Goal: Task Accomplishment & Management: Manage account settings

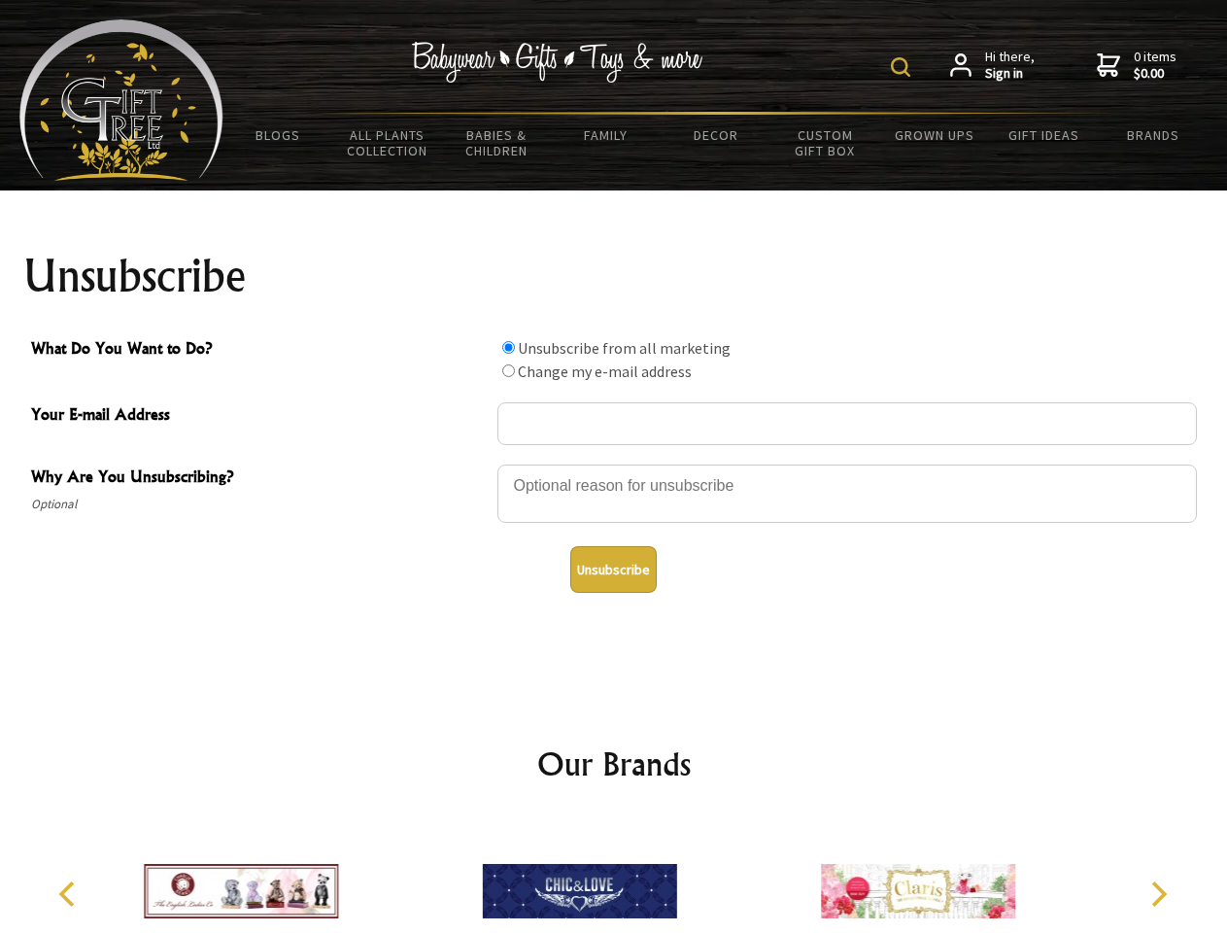
click at [904, 67] on img at bounding box center [900, 66] width 19 height 19
click at [614, 463] on div at bounding box center [847, 496] width 700 height 68
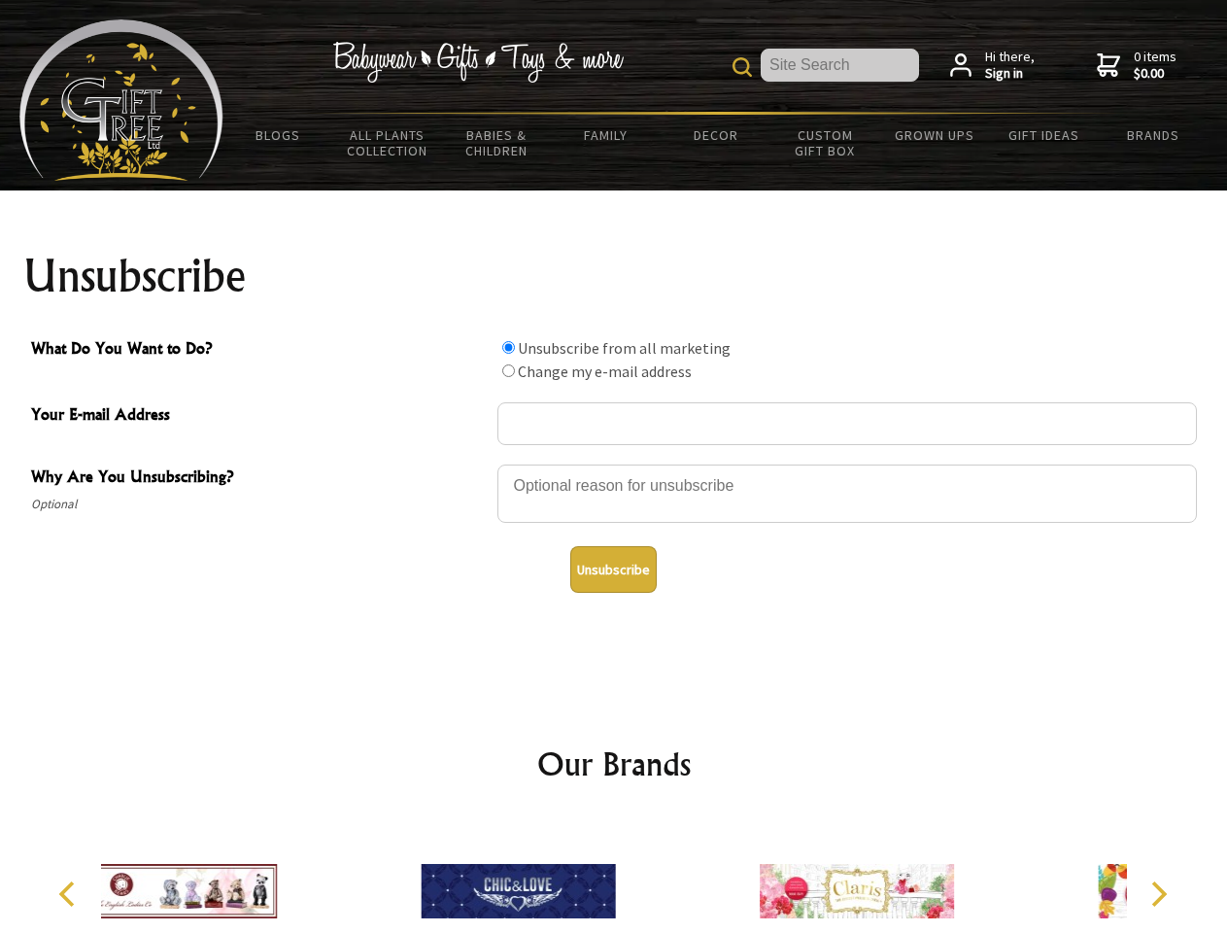
click at [508, 347] on input "What Do You Want to Do?" at bounding box center [508, 347] width 13 height 13
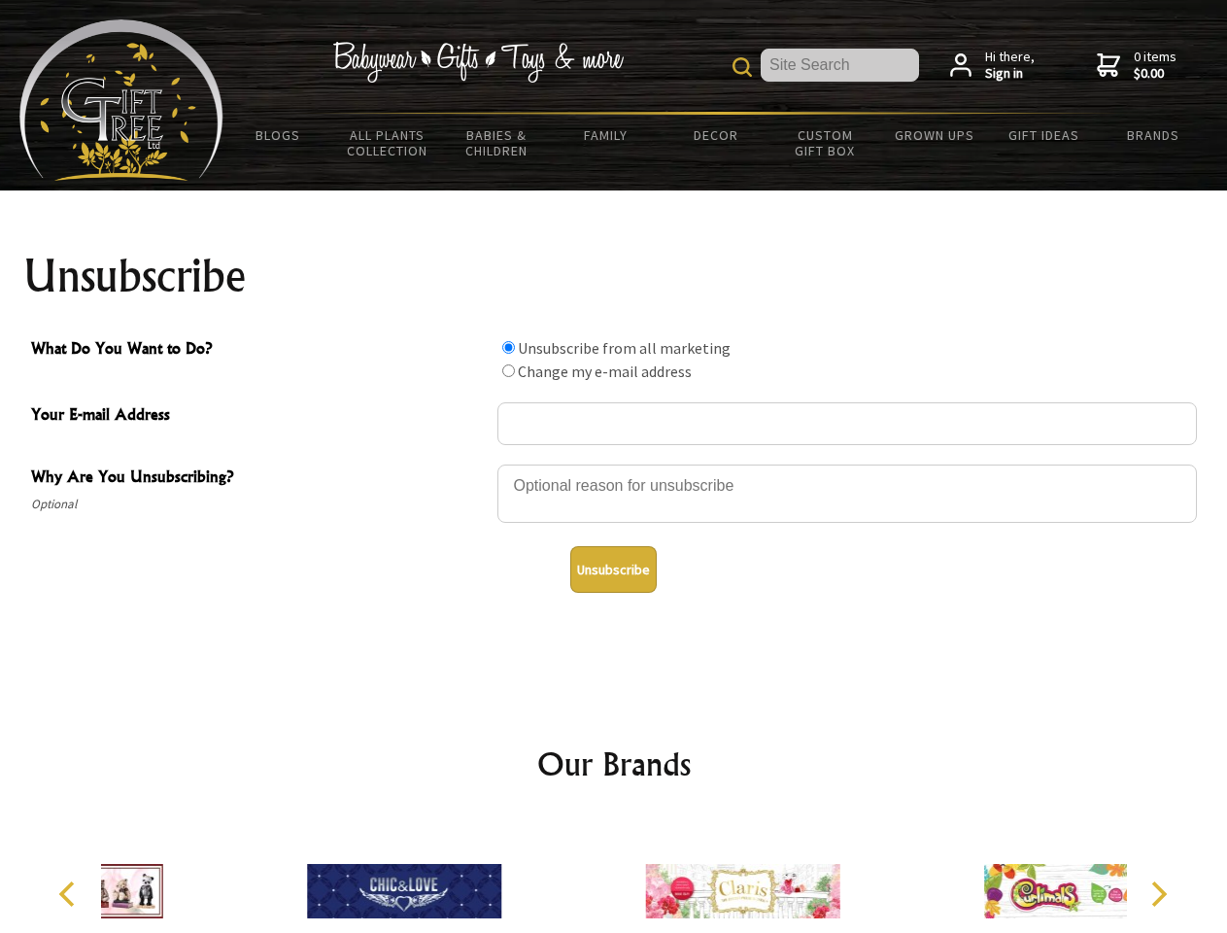
click at [508, 370] on input "What Do You Want to Do?" at bounding box center [508, 370] width 13 height 13
radio input "true"
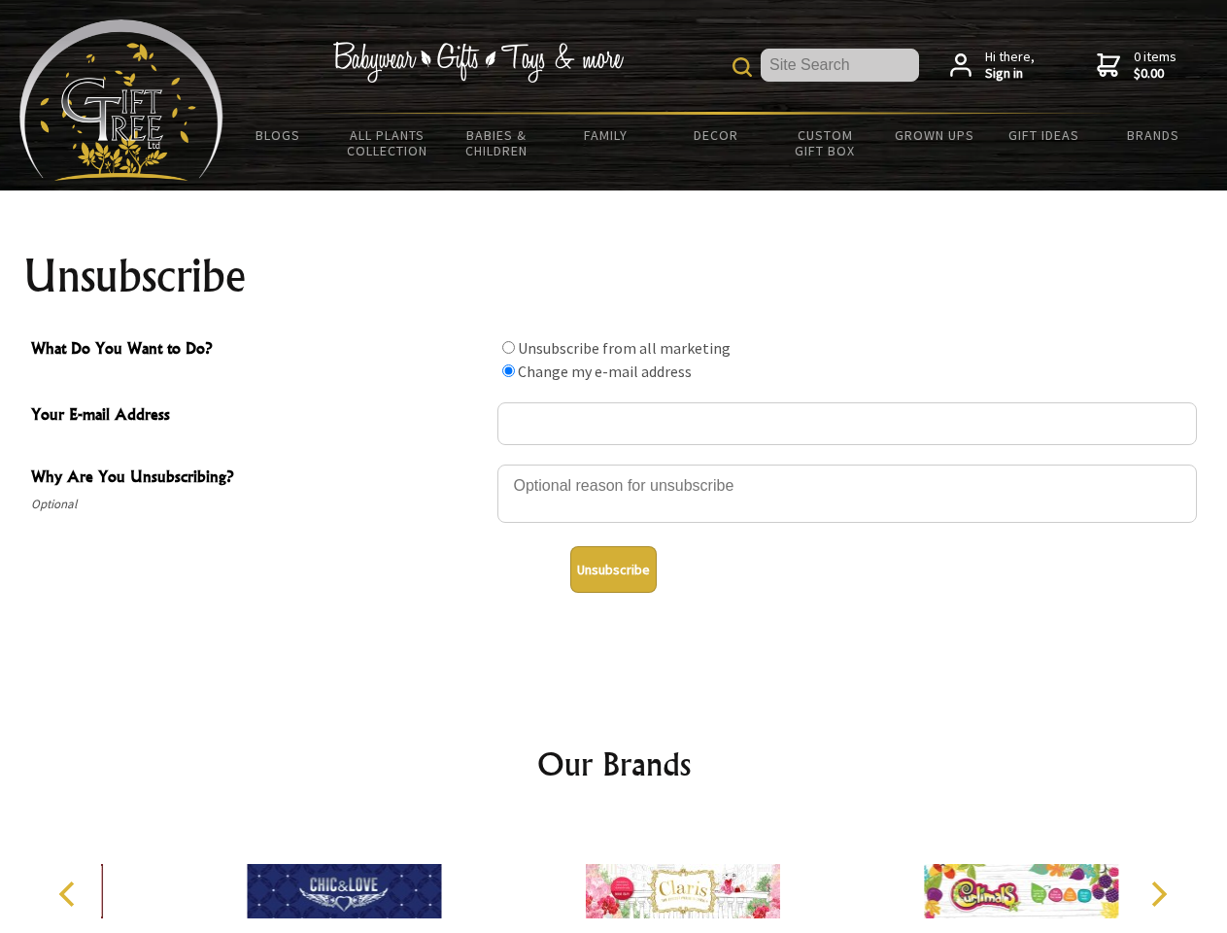
click at [613, 569] on button "Unsubscribe" at bounding box center [613, 569] width 86 height 47
click at [614, 875] on img at bounding box center [683, 891] width 194 height 146
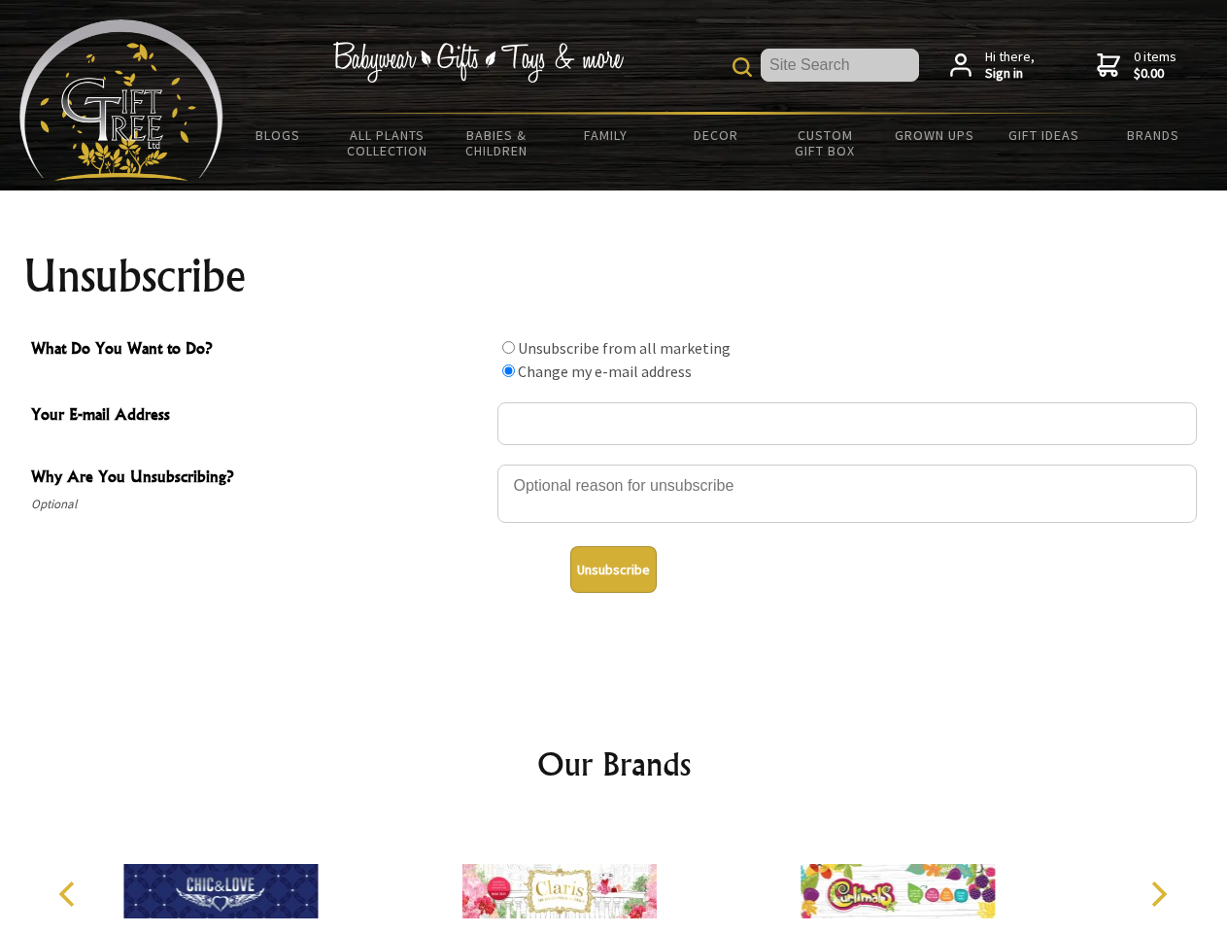
click at [70, 894] on icon "Previous" at bounding box center [68, 893] width 25 height 25
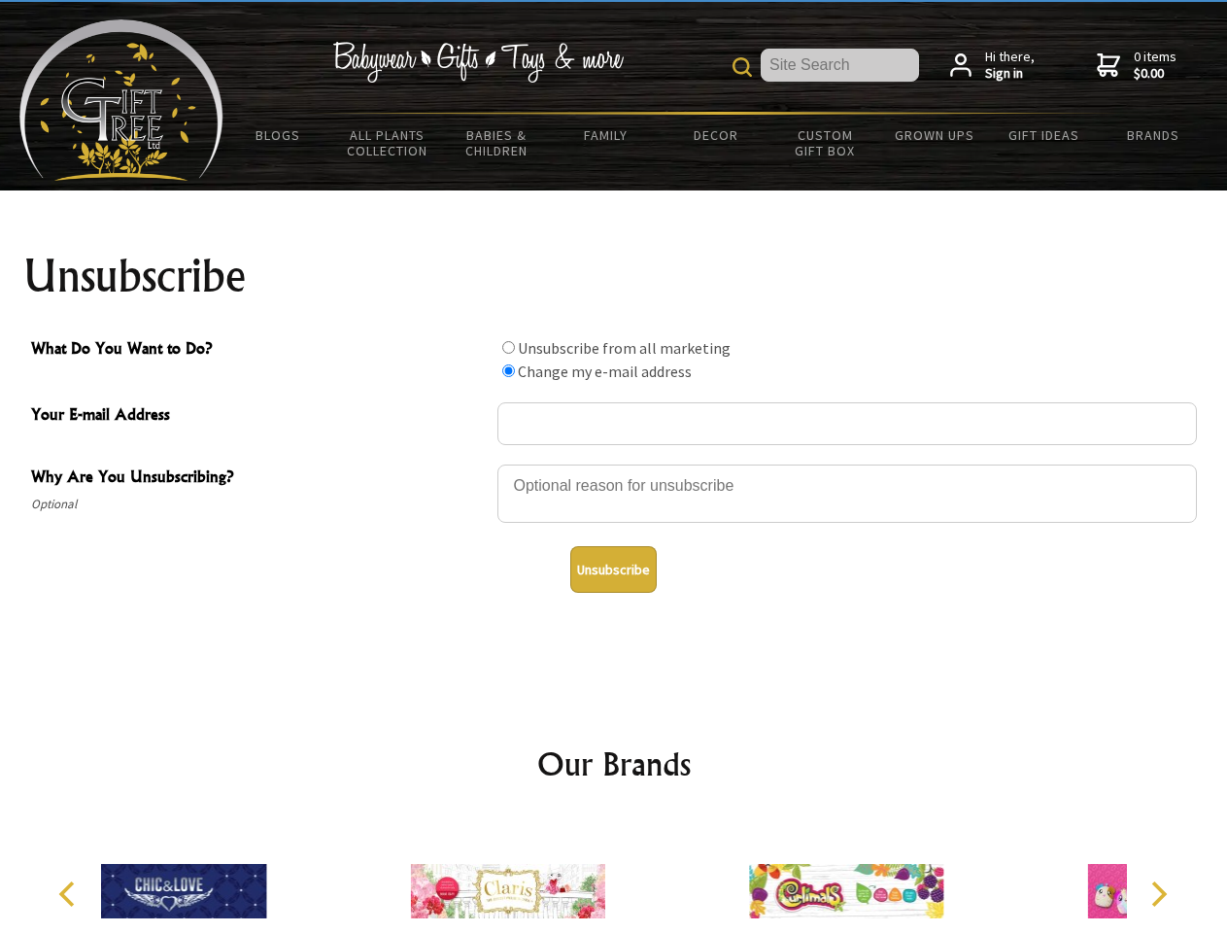
click at [1158, 894] on icon "Next" at bounding box center [1157, 893] width 25 height 25
